Goal: Communication & Community: Participate in discussion

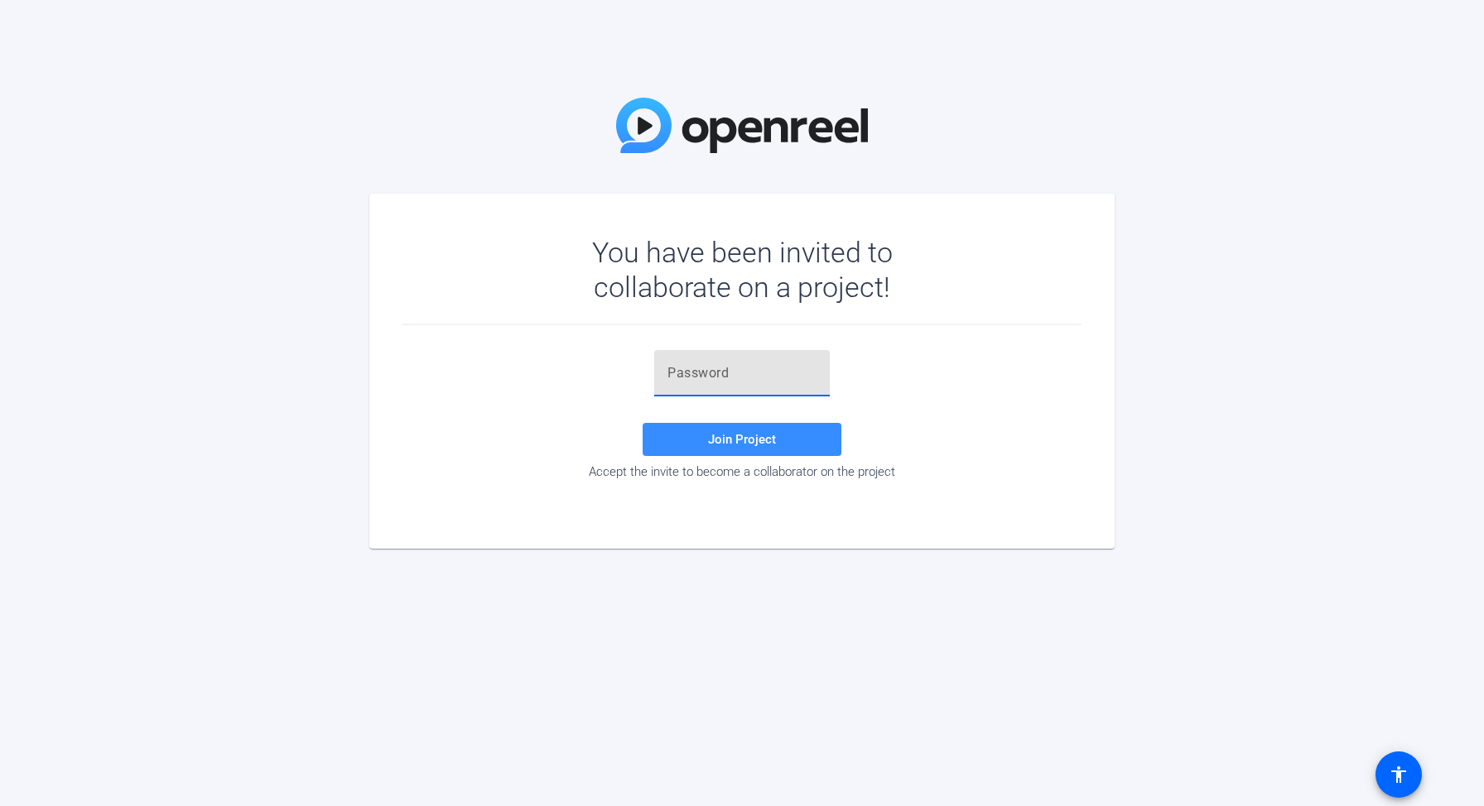
click at [716, 372] on input "text" at bounding box center [741, 373] width 149 height 20
paste input "OJ3j_P"
type input "OJ3j_P"
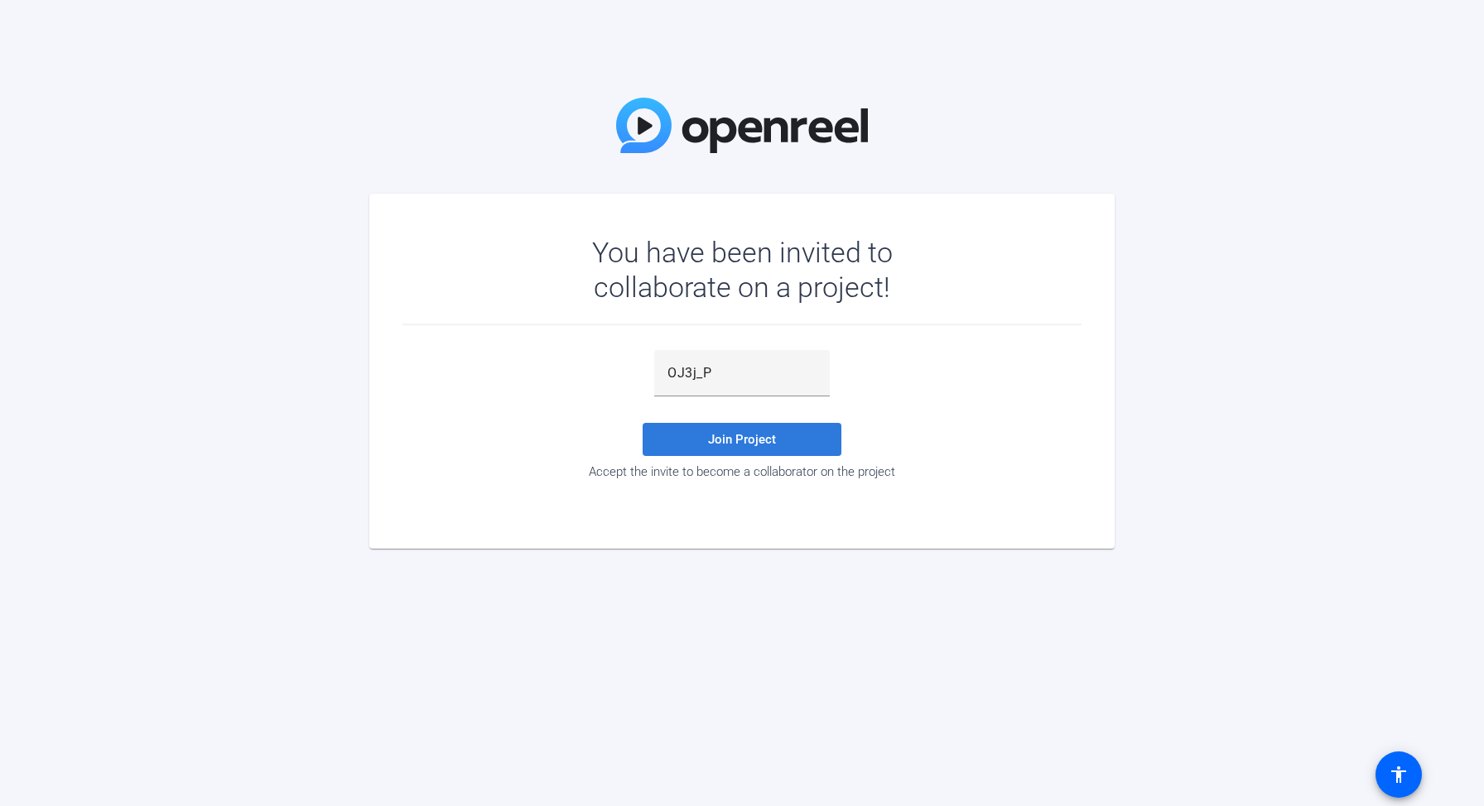
click at [709, 443] on span "Join Project" at bounding box center [742, 439] width 68 height 15
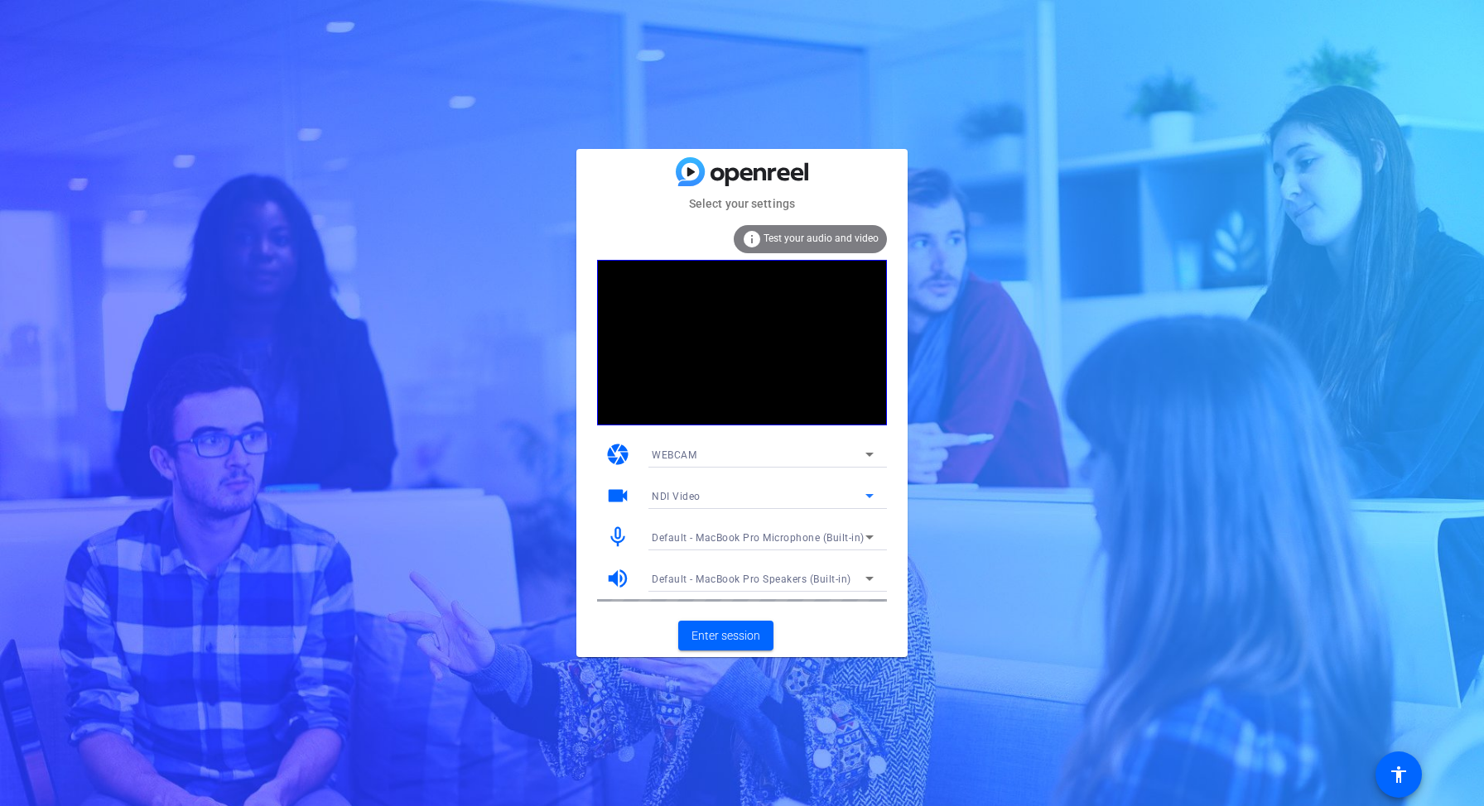
click at [674, 498] on span "NDI Video" at bounding box center [676, 497] width 49 height 12
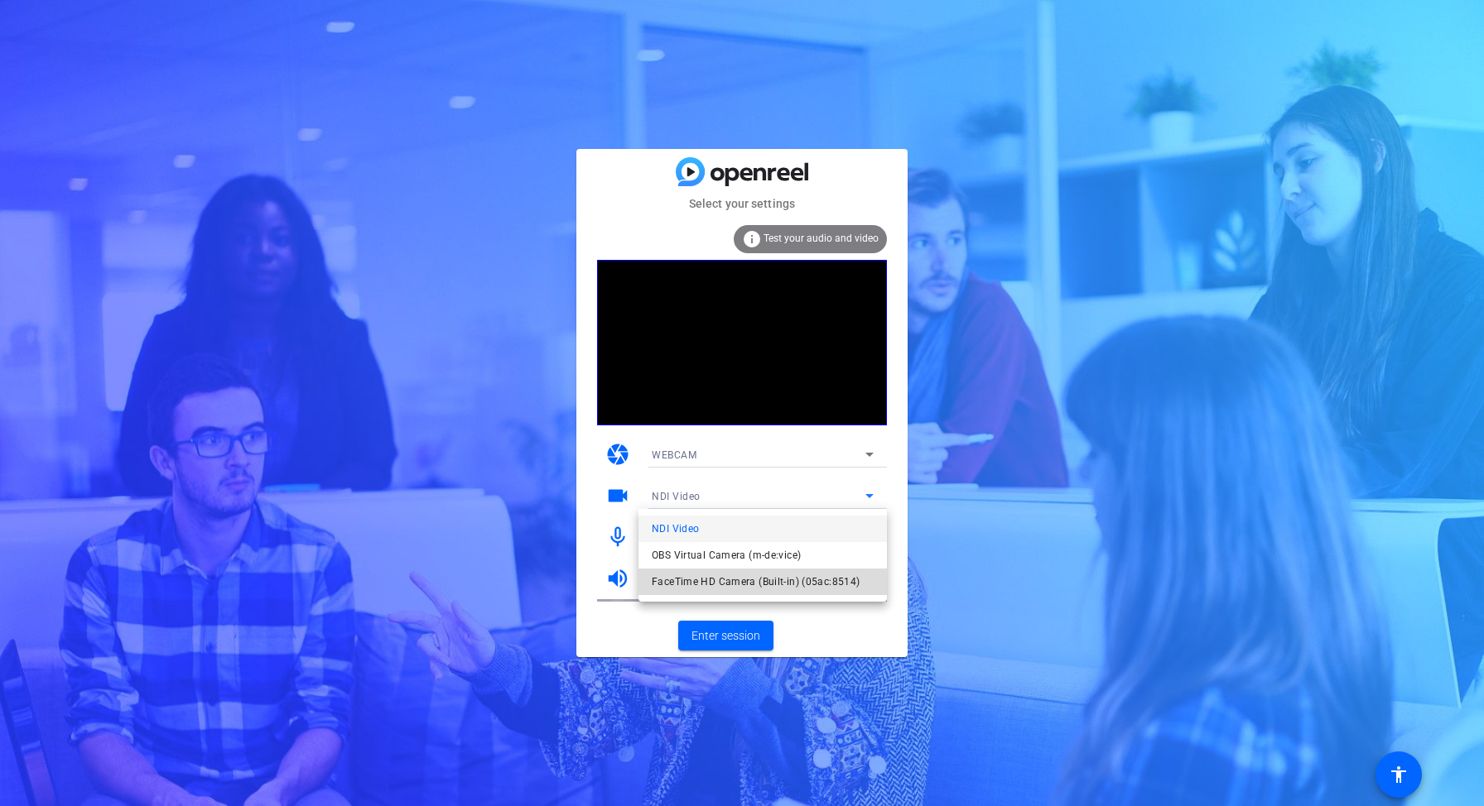
click at [687, 581] on span "FaceTime HD Camera (Built-in) (05ac:8514)" at bounding box center [756, 582] width 208 height 20
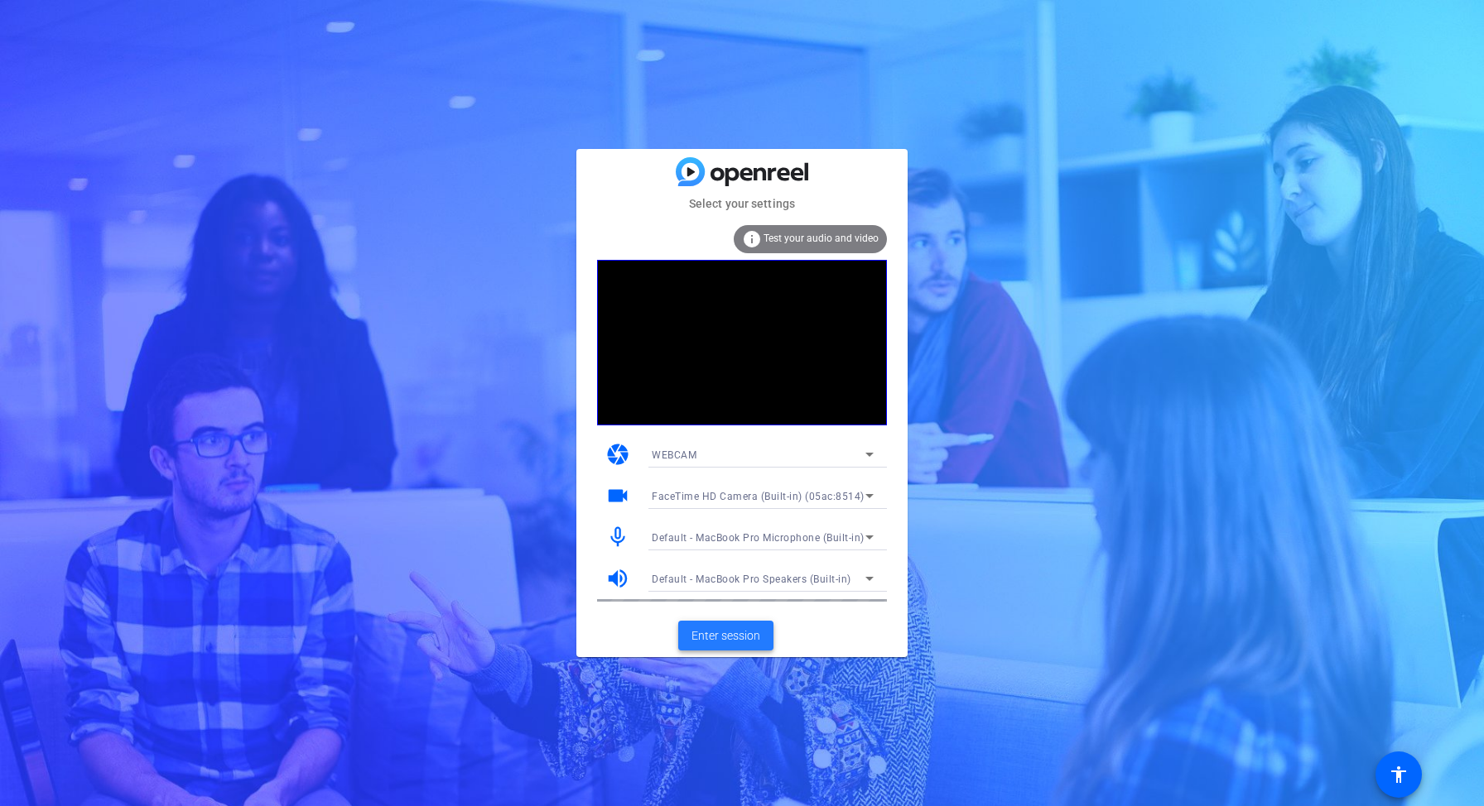
click at [724, 637] on span "Enter session" at bounding box center [725, 636] width 69 height 17
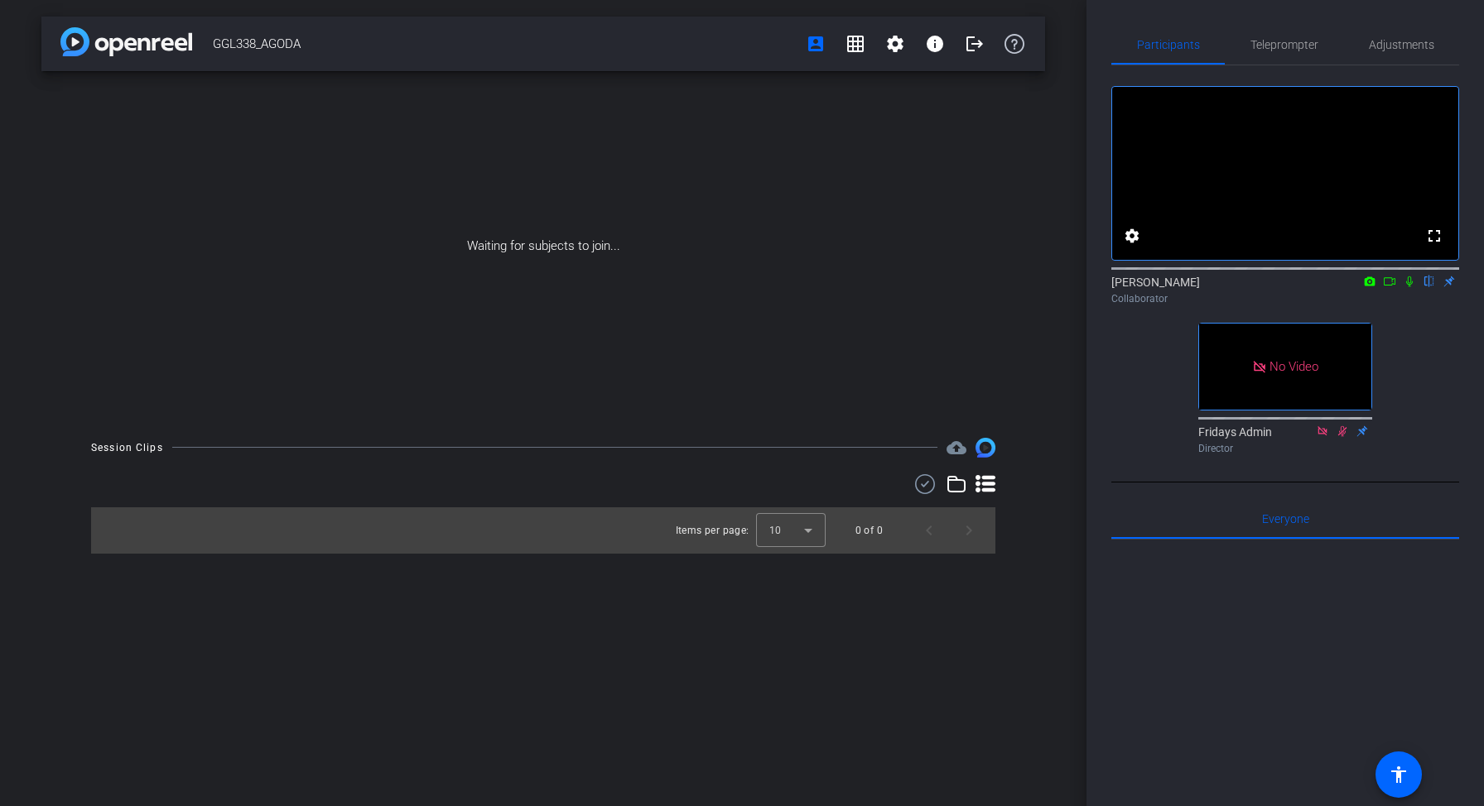
click at [1408, 287] on icon at bounding box center [1409, 282] width 7 height 11
click at [1389, 286] on icon at bounding box center [1389, 281] width 12 height 8
click at [1389, 306] on div "[PERSON_NAME] Collaborator" at bounding box center [1285, 290] width 348 height 32
click at [1411, 287] on icon at bounding box center [1408, 282] width 13 height 12
click at [1305, 47] on span "Teleprompter" at bounding box center [1284, 45] width 68 height 12
